Goal: Task Accomplishment & Management: Manage account settings

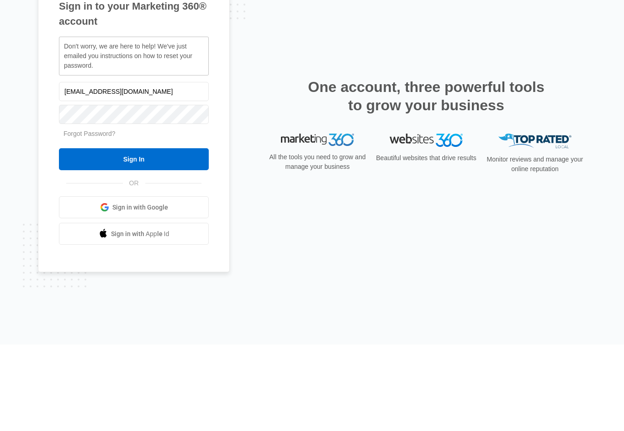
click at [172, 235] on input "Sign In" at bounding box center [134, 246] width 150 height 22
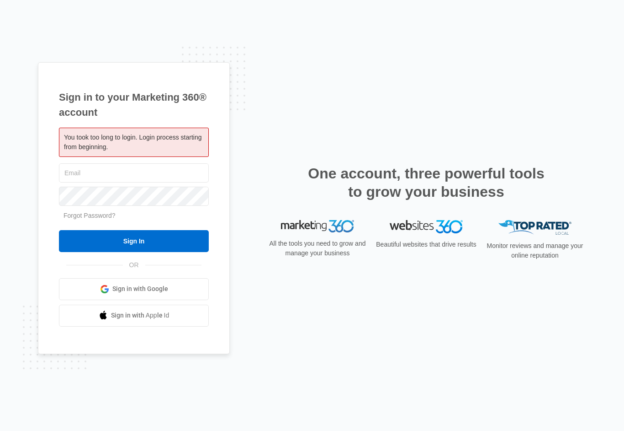
click at [164, 173] on input "text" at bounding box center [134, 172] width 150 height 19
click at [238, 261] on div "Sign in to your Marketing 360® account You took too long to login. Login proces…" at bounding box center [312, 215] width 549 height 306
click at [159, 293] on span "Sign in with Google" at bounding box center [140, 289] width 56 height 10
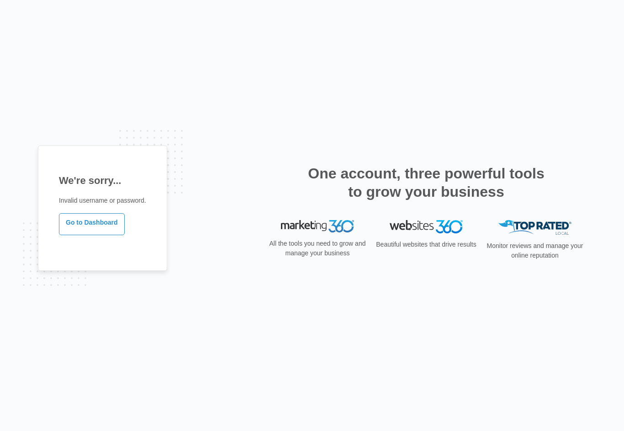
click at [322, 248] on p "All the tools you need to grow and manage your business" at bounding box center [318, 248] width 102 height 19
click at [117, 235] on link "Go to Dashboard" at bounding box center [92, 224] width 66 height 22
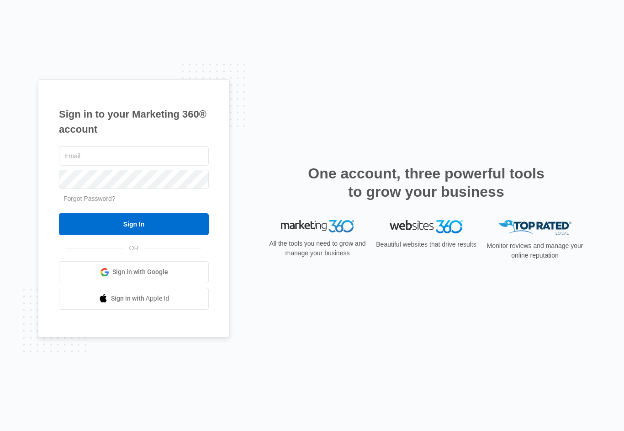
click at [156, 277] on span "Sign in with Google" at bounding box center [140, 272] width 56 height 10
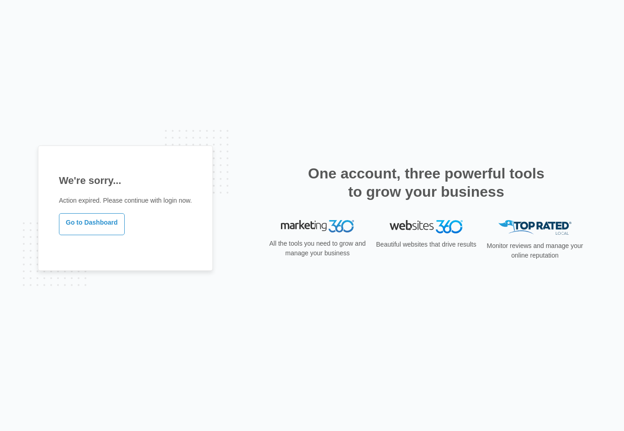
click at [335, 229] on img at bounding box center [317, 226] width 73 height 13
click at [325, 233] on img at bounding box center [317, 226] width 73 height 13
click at [329, 233] on img at bounding box center [317, 226] width 73 height 13
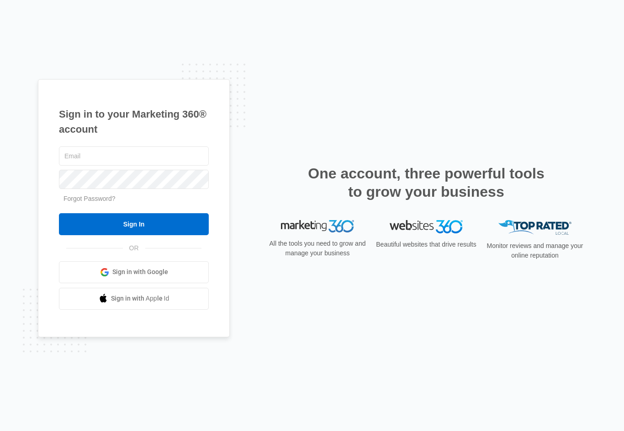
click at [161, 277] on span "Sign in with Google" at bounding box center [140, 272] width 56 height 10
type input "[EMAIL_ADDRESS][DOMAIN_NAME]"
click at [175, 222] on input "Sign In" at bounding box center [134, 224] width 150 height 22
